Goal: Task Accomplishment & Management: Complete application form

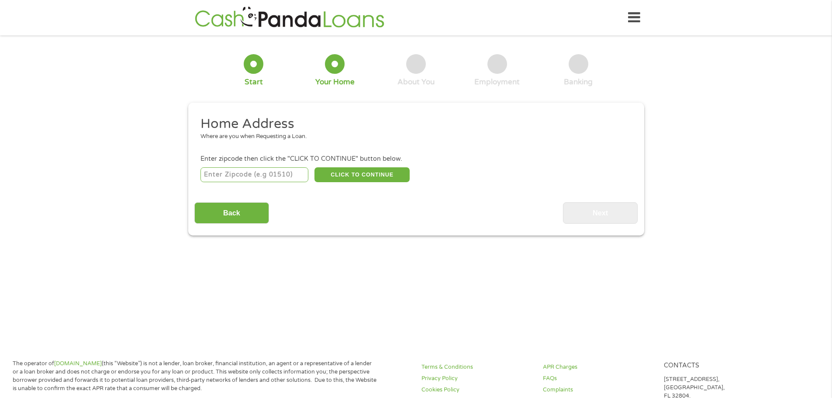
click at [280, 179] on input "number" at bounding box center [255, 174] width 108 height 15
type input "98391"
click at [367, 176] on button "CLICK TO CONTINUE" at bounding box center [362, 174] width 95 height 15
type input "98391"
type input "[PERSON_NAME][GEOGRAPHIC_DATA]"
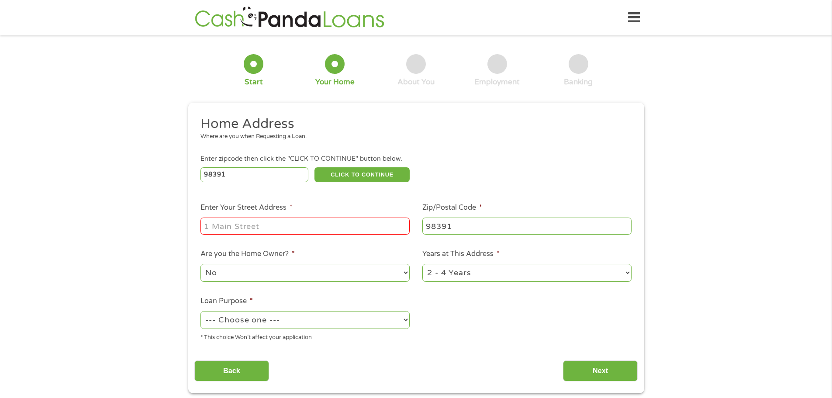
click at [296, 221] on input "Enter Your Street Address *" at bounding box center [305, 226] width 209 height 17
type input "16908 [GEOGRAPHIC_DATA] dr e"
click at [567, 279] on select "1 Year or less 1 - 2 Years 2 - 4 Years Over 4 Years" at bounding box center [526, 273] width 209 height 18
select select "60months"
click at [422, 264] on select "1 Year or less 1 - 2 Years 2 - 4 Years Over 4 Years" at bounding box center [526, 273] width 209 height 18
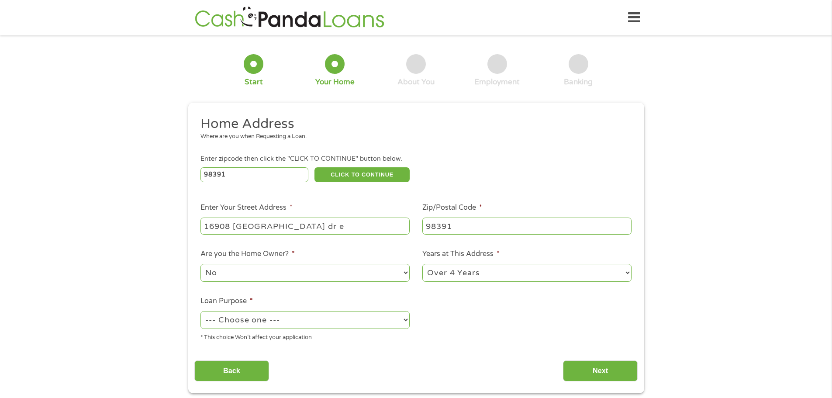
click at [387, 323] on select "--- Choose one --- Pay Bills Debt Consolidation Home Improvement Major Purchase…" at bounding box center [305, 320] width 209 height 18
select select "shorttermcash"
click at [201, 311] on select "--- Choose one --- Pay Bills Debt Consolidation Home Improvement Major Purchase…" at bounding box center [305, 320] width 209 height 18
click at [605, 374] on input "Next" at bounding box center [600, 370] width 75 height 21
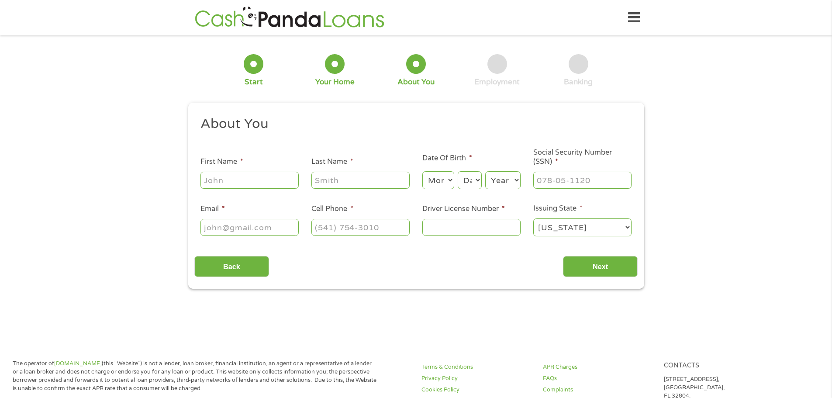
click at [242, 181] on input "First Name *" at bounding box center [250, 180] width 98 height 17
type input "[PERSON_NAME]"
click at [343, 181] on input "Last Name *" at bounding box center [360, 180] width 98 height 17
type input "[PERSON_NAME]"
click at [426, 181] on select "Month 1 2 3 4 5 6 7 8 9 10 11 12" at bounding box center [438, 180] width 32 height 18
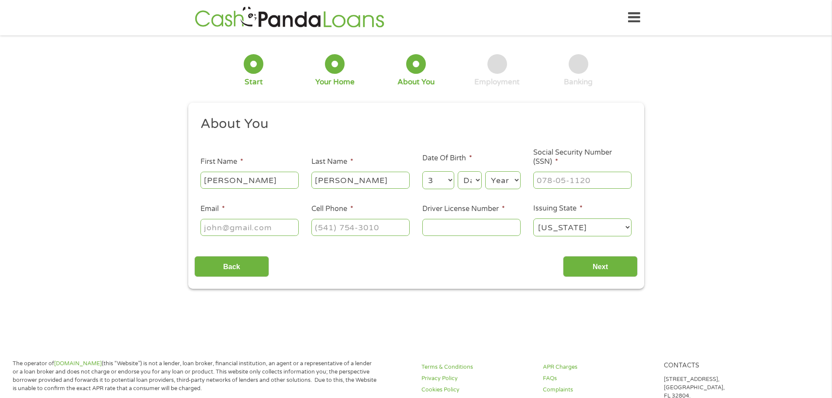
click at [422, 171] on select "Month 1 2 3 4 5 6 7 8 9 10 11 12" at bounding box center [438, 180] width 32 height 18
click at [446, 175] on select "Month 1 2 3 4 5 6 7 8 9 10 11 12" at bounding box center [438, 180] width 32 height 18
select select "4"
click at [422, 171] on select "Month 1 2 3 4 5 6 7 8 9 10 11 12" at bounding box center [438, 180] width 32 height 18
click at [472, 182] on select "Day 1 2 3 4 5 6 7 8 9 10 11 12 13 14 15 16 17 18 19 20 21 22 23 24 25 26 27 28 …" at bounding box center [470, 180] width 24 height 18
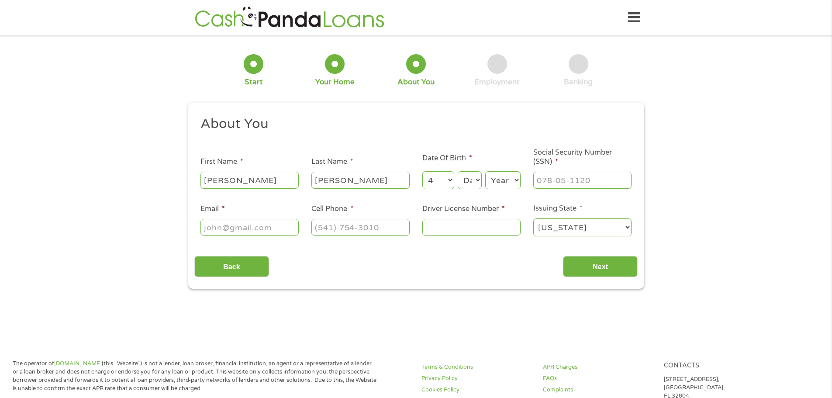
select select "2"
click at [458, 171] on select "Day 1 2 3 4 5 6 7 8 9 10 11 12 13 14 15 16 17 18 19 20 21 22 23 24 25 26 27 28 …" at bounding box center [470, 180] width 24 height 18
click at [504, 177] on select "Year [DATE] 2006 2005 2004 2003 2002 2001 2000 1999 1998 1997 1996 1995 1994 19…" at bounding box center [502, 180] width 35 height 18
click at [485, 171] on select "Year [DATE] 2006 2005 2004 2003 2002 2001 2000 1999 1998 1997 1996 1995 1994 19…" at bounding box center [502, 180] width 35 height 18
click at [513, 176] on select "Year [DATE] 2006 2005 2004 2003 2002 2001 2000 1999 1998 1997 1996 1995 1994 19…" at bounding box center [502, 180] width 35 height 18
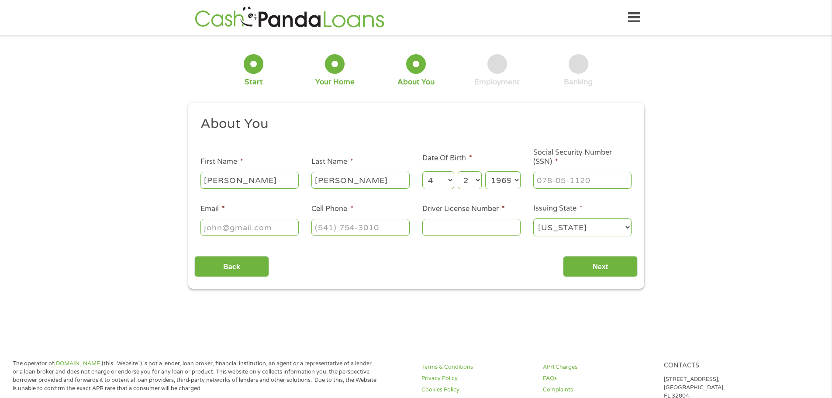
select select "1970"
click at [485, 171] on select "Year [DATE] 2006 2005 2004 2003 2002 2001 2000 1999 1998 1997 1996 1995 1994 19…" at bounding box center [502, 180] width 35 height 18
click at [548, 182] on input "___-__-____" at bounding box center [582, 180] width 98 height 17
type input "538-94-3391"
click at [270, 226] on input "Email *" at bounding box center [250, 227] width 98 height 17
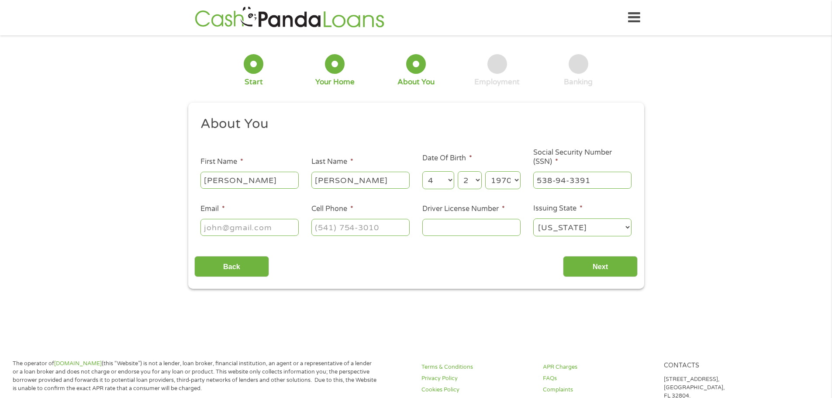
type input "[PERSON_NAME][EMAIL_ADDRESS][PERSON_NAME][DOMAIN_NAME]"
type input "[PHONE_NUMBER]"
click at [431, 228] on input "Driver License Number *" at bounding box center [471, 227] width 98 height 17
type input "wdl6n873013b"
click at [592, 269] on input "Next" at bounding box center [600, 266] width 75 height 21
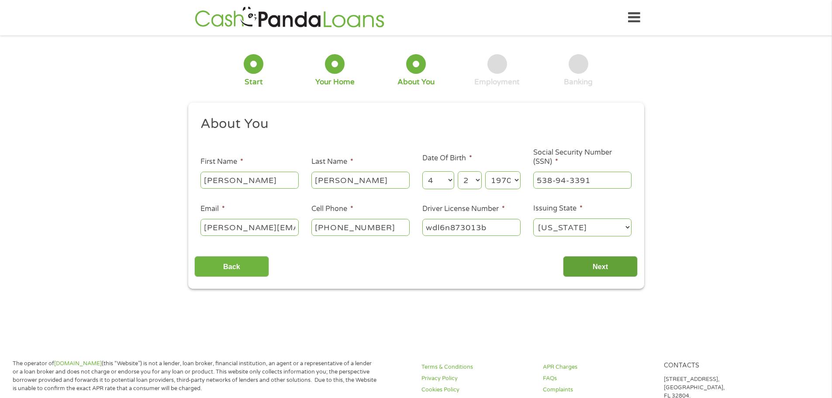
click at [592, 269] on input "Next" at bounding box center [600, 266] width 75 height 21
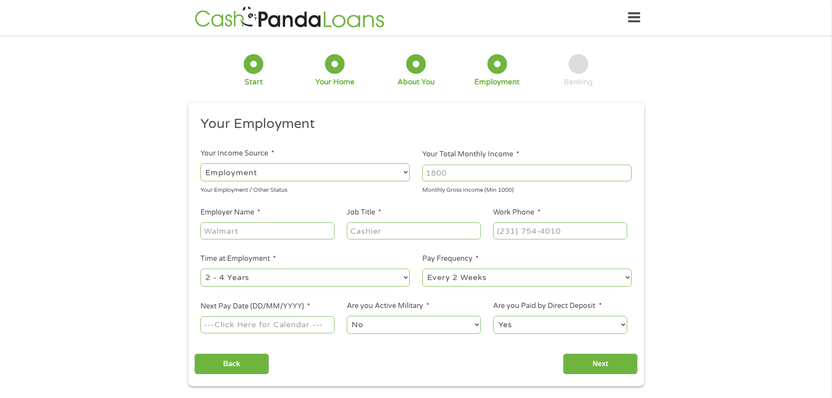
click at [446, 173] on input "Your Total Monthly Income *" at bounding box center [526, 173] width 209 height 17
click at [397, 174] on select "--- Choose one --- Employment [DEMOGRAPHIC_DATA] Benefits" at bounding box center [305, 172] width 209 height 18
click at [396, 174] on select "--- Choose one --- Employment [DEMOGRAPHIC_DATA] Benefits" at bounding box center [305, 172] width 209 height 18
click at [459, 168] on input "Your Total Monthly Income *" at bounding box center [526, 173] width 209 height 17
type input "6000"
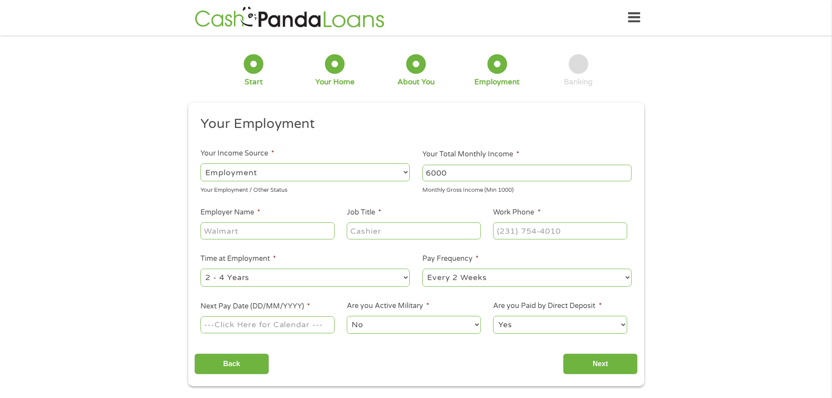
click at [315, 226] on input "Employer Name *" at bounding box center [268, 230] width 134 height 17
type input "[PERSON_NAME] energy"
click at [358, 232] on input "Job Title *" at bounding box center [414, 230] width 134 height 17
type input "customer service"
click at [519, 236] on input "(___) ___-____" at bounding box center [560, 230] width 134 height 17
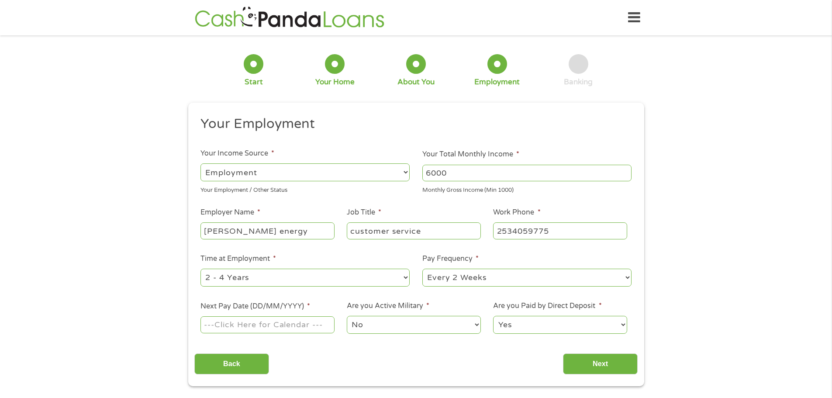
type input "[PHONE_NUMBER]"
click at [318, 278] on select "--- Choose one --- 1 Year or less 1 - 2 Years 2 - 4 Years Over 4 Years" at bounding box center [305, 278] width 209 height 18
select select "60months"
click at [201, 269] on select "--- Choose one --- 1 Year or less 1 - 2 Years 2 - 4 Years Over 4 Years" at bounding box center [305, 278] width 209 height 18
click at [459, 279] on select "--- Choose one --- Every 2 Weeks Every Week Monthly Semi-Monthly" at bounding box center [526, 278] width 209 height 18
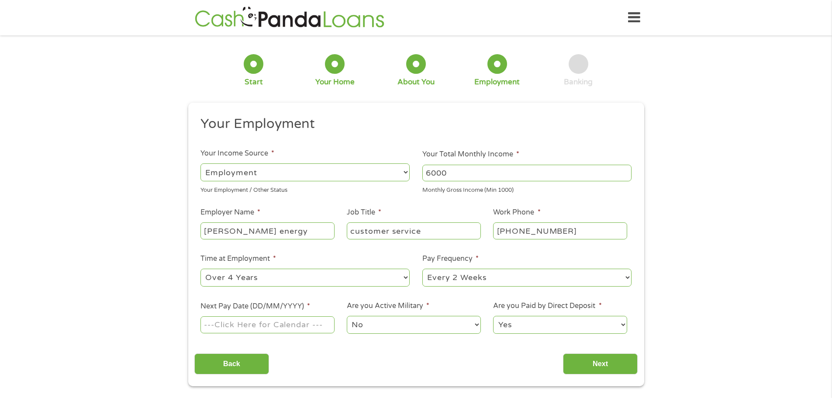
click at [459, 279] on select "--- Choose one --- Every 2 Weeks Every Week Monthly Semi-Monthly" at bounding box center [526, 278] width 209 height 18
click at [301, 322] on input "Next Pay Date (DD/MM/YYYY) *" at bounding box center [268, 324] width 134 height 17
type input "[DATE]"
click at [598, 369] on input "Next" at bounding box center [600, 363] width 75 height 21
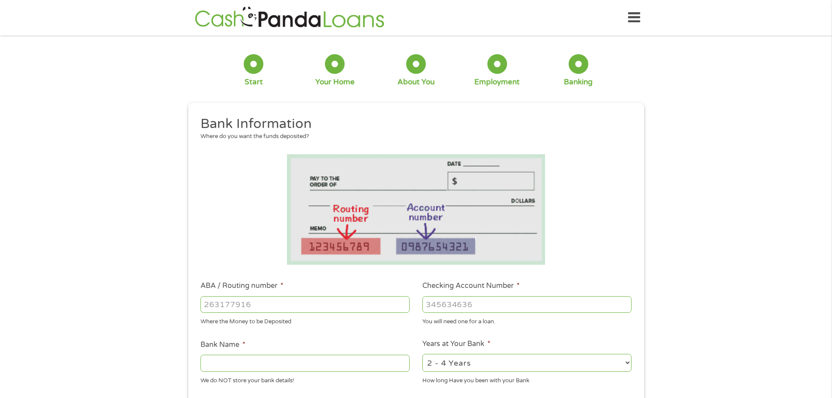
click at [314, 310] on input "ABA / Routing number *" at bounding box center [305, 304] width 209 height 17
type input "125008547"
type input "[PERSON_NAME] FARGO BANK NA"
type input "125008547"
click at [431, 308] on input "Checking Account Number *" at bounding box center [526, 304] width 209 height 17
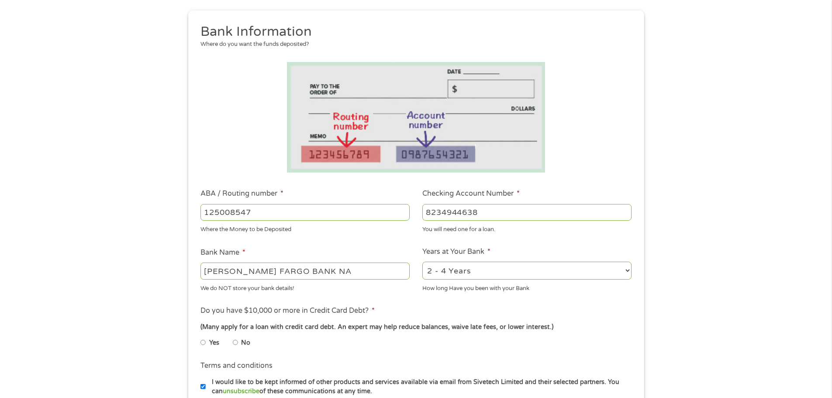
scroll to position [136, 0]
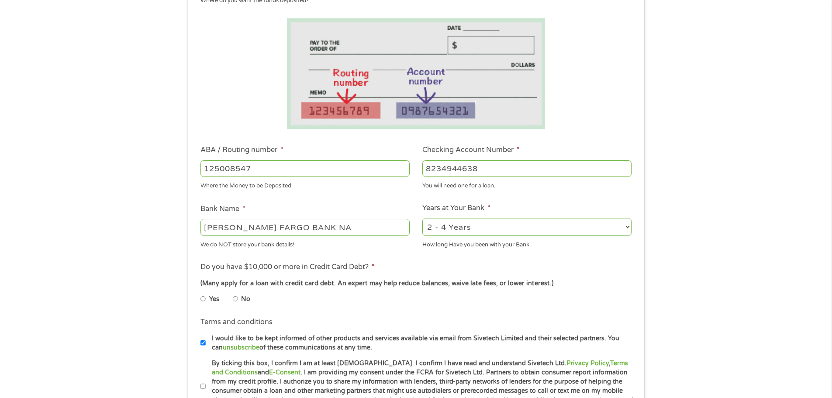
type input "8234944638"
click at [524, 229] on select "2 - 4 Years 6 - 12 Months 1 - 2 Years Over 4 Years" at bounding box center [526, 227] width 209 height 18
select select "60months"
click at [422, 218] on select "2 - 4 Years 6 - 12 Months 1 - 2 Years Over 4 Years" at bounding box center [526, 227] width 209 height 18
click at [238, 297] on input "No" at bounding box center [235, 299] width 5 height 14
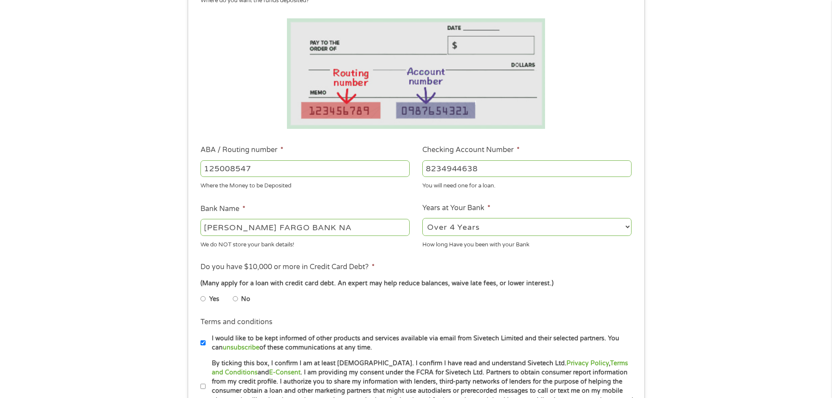
radio input "true"
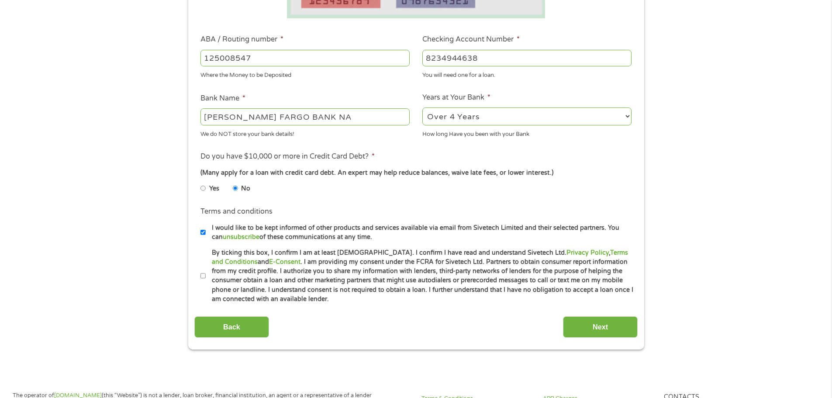
scroll to position [248, 0]
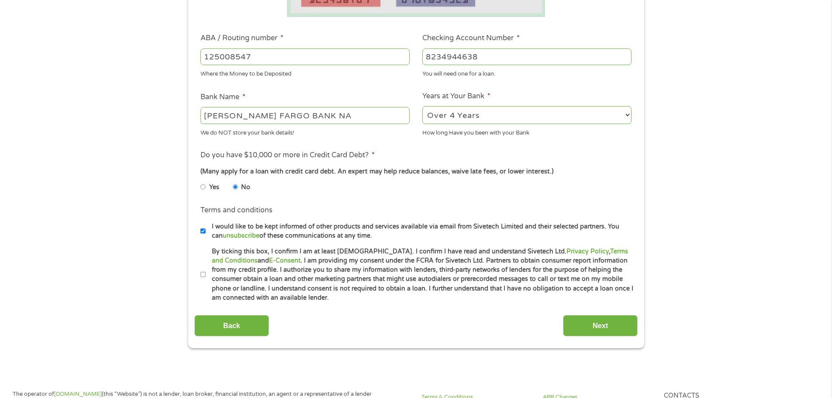
click at [204, 231] on input "I would like to be kept informed of other products and services available via e…" at bounding box center [203, 231] width 5 height 14
checkbox input "false"
click at [206, 275] on label "By ticking this box, I confirm I am at least [DEMOGRAPHIC_DATA]. I confirm I ha…" at bounding box center [420, 275] width 429 height 56
click at [206, 275] on input "By ticking this box, I confirm I am at least [DEMOGRAPHIC_DATA]. I confirm I ha…" at bounding box center [203, 275] width 5 height 14
checkbox input "true"
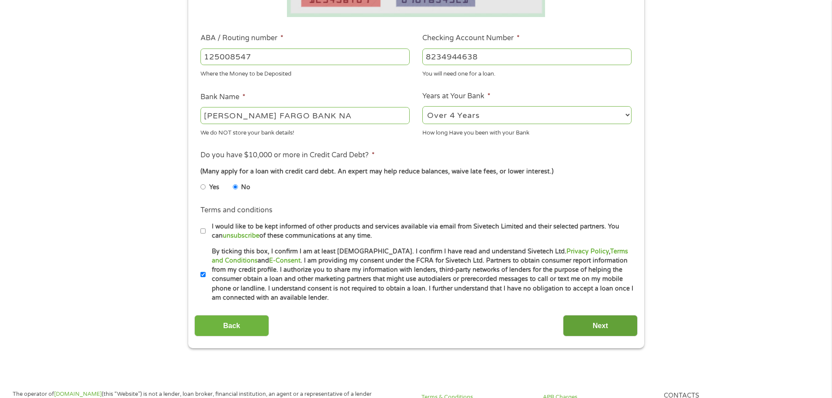
click at [603, 328] on input "Next" at bounding box center [600, 325] width 75 height 21
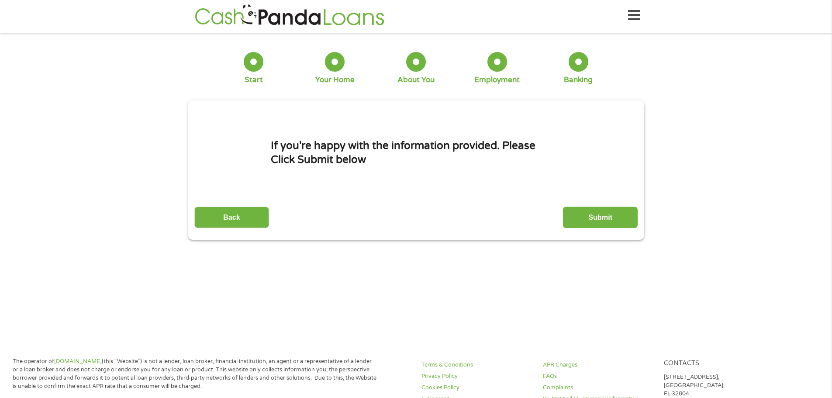
scroll to position [0, 0]
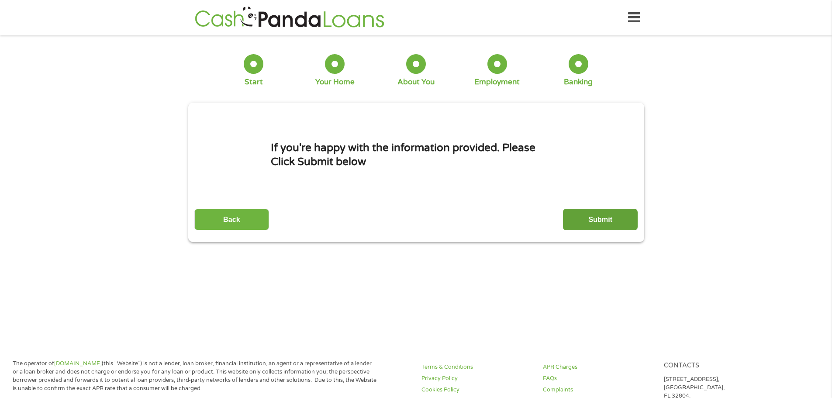
click at [589, 224] on input "Submit" at bounding box center [600, 219] width 75 height 21
